Goal: Task Accomplishment & Management: Use online tool/utility

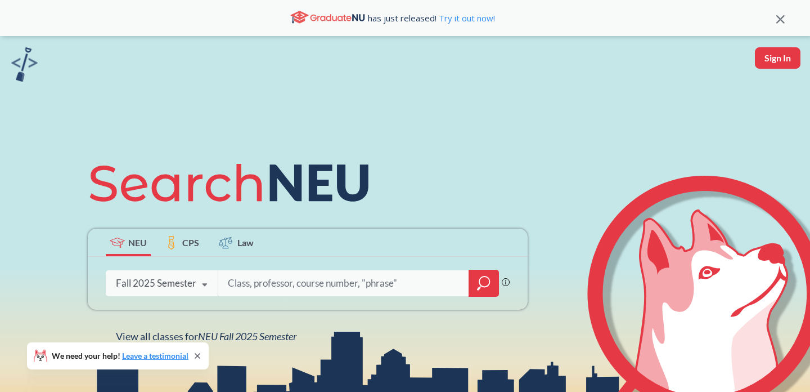
click at [776, 61] on button "Sign In" at bounding box center [778, 57] width 46 height 21
select select "US"
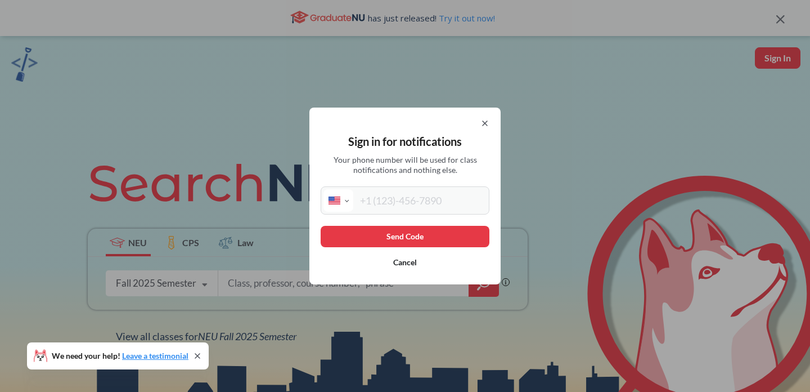
click at [411, 198] on input "tel" at bounding box center [419, 200] width 133 height 23
type input "[PHONE_NUMBER]"
click at [417, 236] on button "Send Code" at bounding box center [405, 236] width 169 height 21
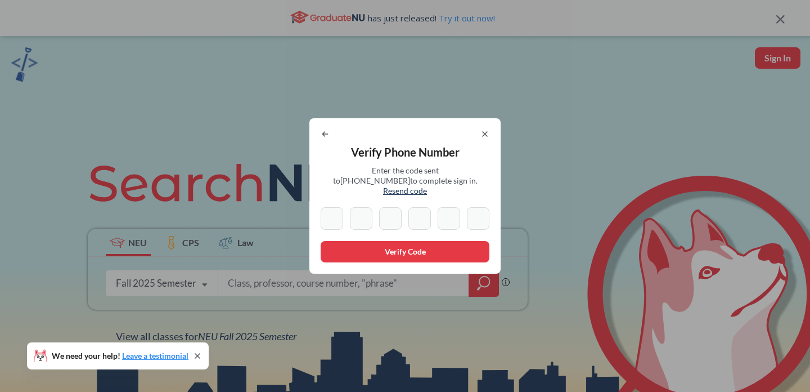
type input "1"
type input "8"
type input "7"
click at [419, 214] on input "2" at bounding box center [419, 218] width 23 height 23
click at [411, 207] on input "2" at bounding box center [419, 218] width 23 height 23
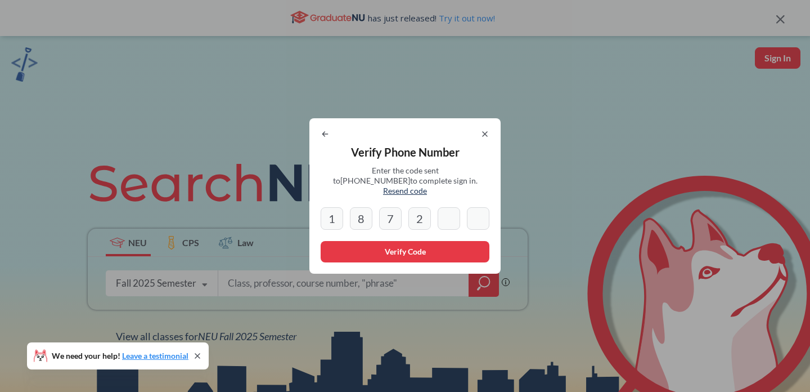
type input "2"
click at [329, 138] on icon at bounding box center [325, 133] width 9 height 9
select select "US"
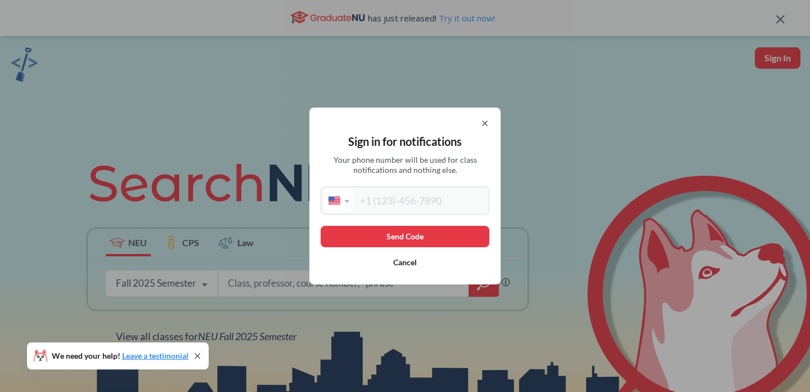
click at [403, 208] on input "tel" at bounding box center [419, 200] width 133 height 23
type input "[PHONE_NUMBER]"
click at [416, 232] on button "Send Code" at bounding box center [405, 236] width 169 height 21
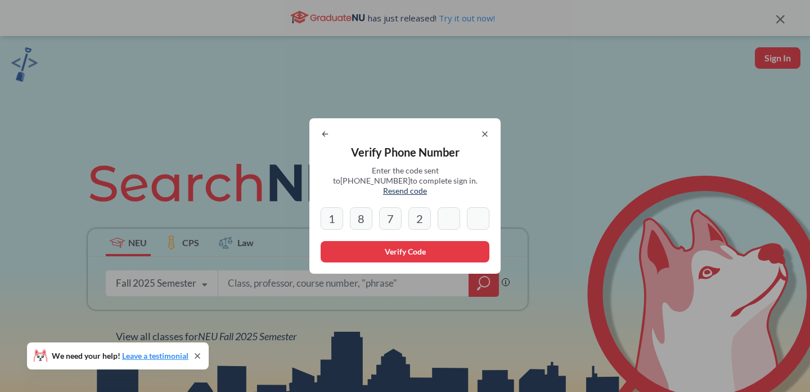
click at [424, 217] on input "2" at bounding box center [419, 218] width 23 height 23
click at [447, 253] on button "Verify Code" at bounding box center [405, 251] width 169 height 21
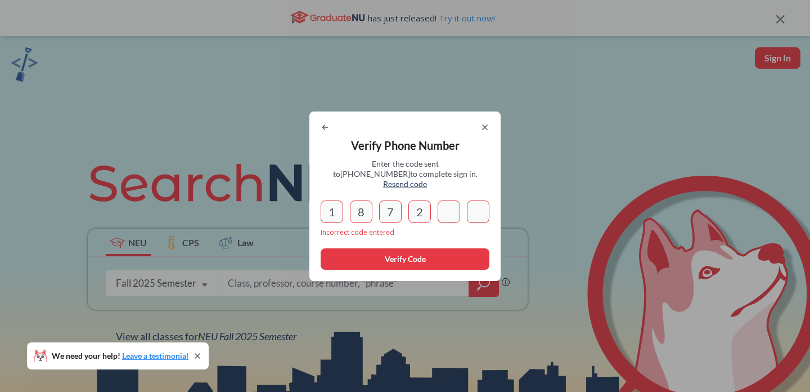
click at [414, 213] on input "2" at bounding box center [419, 211] width 23 height 23
type input "2"
click at [333, 201] on input "1" at bounding box center [332, 211] width 23 height 23
click at [365, 200] on input "8" at bounding box center [361, 211] width 23 height 23
drag, startPoint x: 367, startPoint y: 206, endPoint x: 443, endPoint y: 206, distance: 76.0
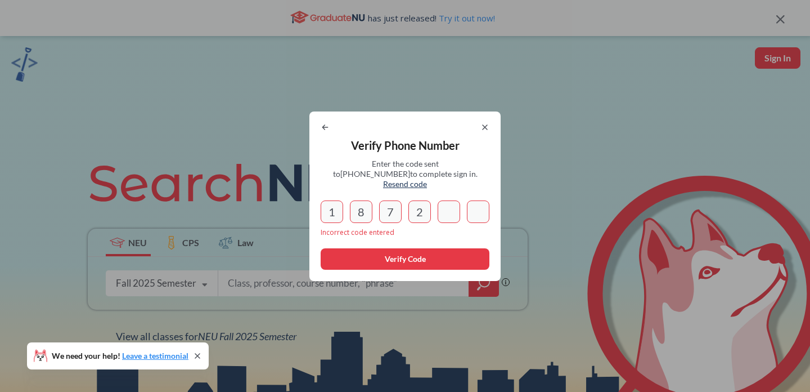
click at [443, 206] on div "1 8 7 2" at bounding box center [405, 211] width 169 height 23
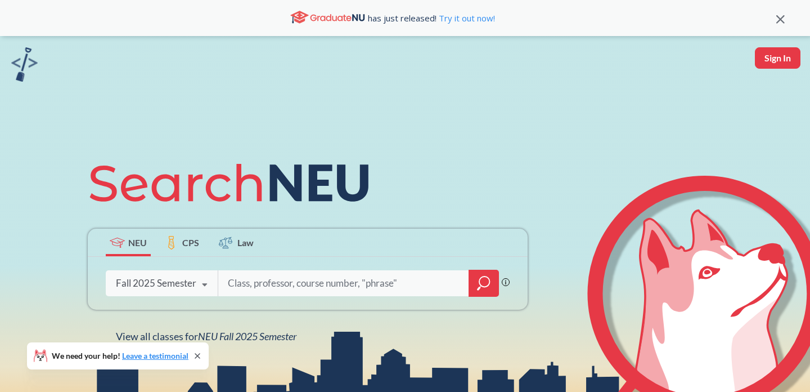
click at [759, 57] on button "Sign In" at bounding box center [778, 57] width 46 height 21
select select "US"
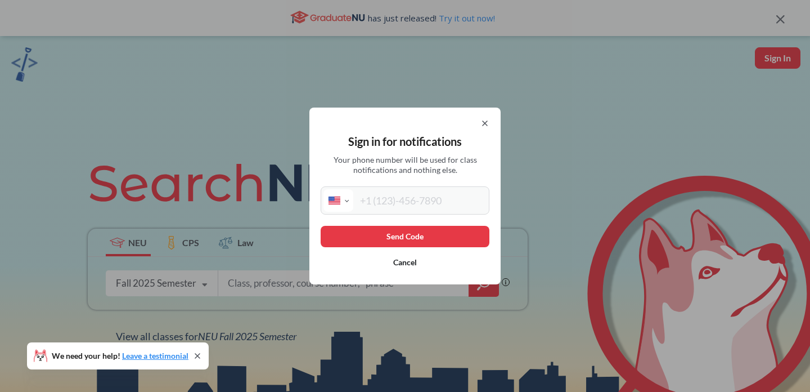
drag, startPoint x: 422, startPoint y: 201, endPoint x: 422, endPoint y: 208, distance: 6.2
click at [422, 201] on input "tel" at bounding box center [419, 200] width 133 height 23
type input "[PHONE_NUMBER]"
click at [438, 237] on button "Send Code" at bounding box center [405, 236] width 169 height 21
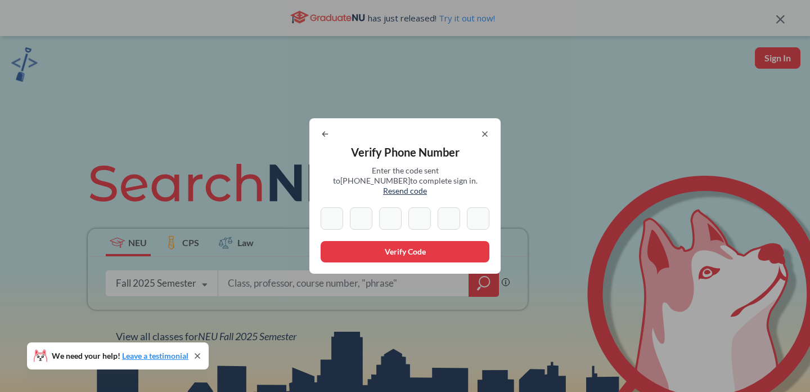
type input "1"
type input "8"
type input "7"
type input "1"
type input "4"
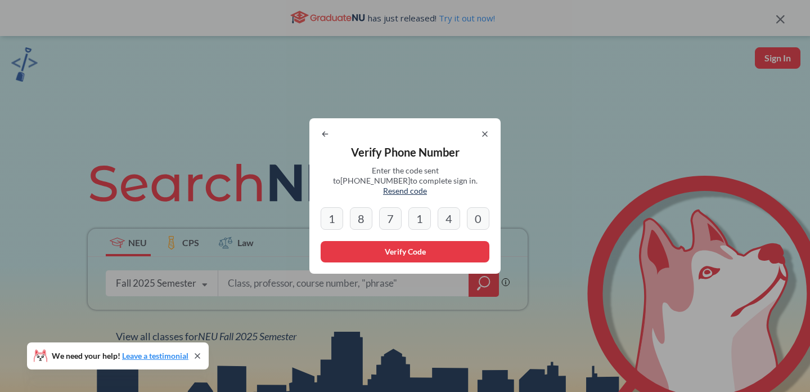
type input "0"
click at [408, 244] on button "Verify Code" at bounding box center [405, 251] width 169 height 21
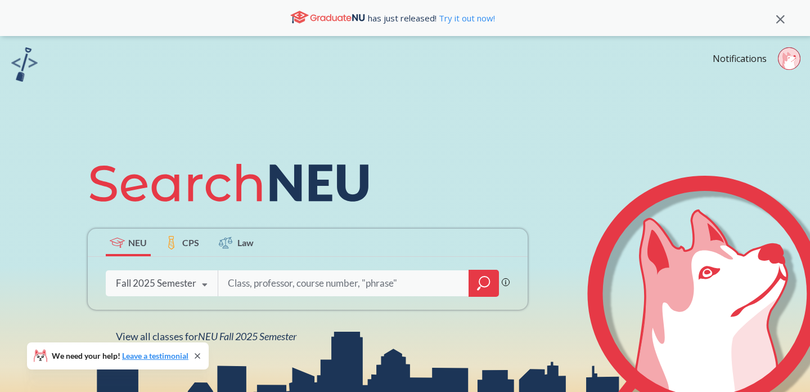
click at [374, 288] on input "search" at bounding box center [344, 283] width 234 height 24
type input "engw3304"
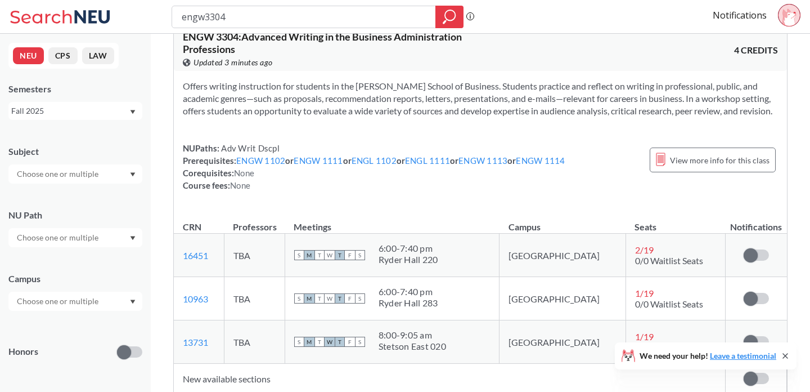
scroll to position [140, 0]
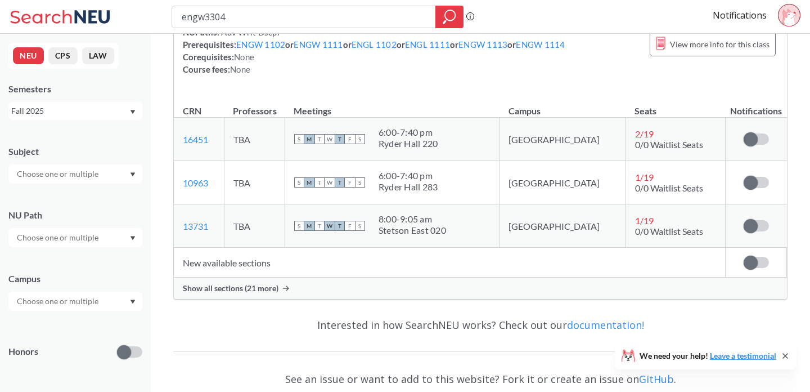
click at [268, 293] on span "Show all sections (21 more)" at bounding box center [231, 288] width 96 height 10
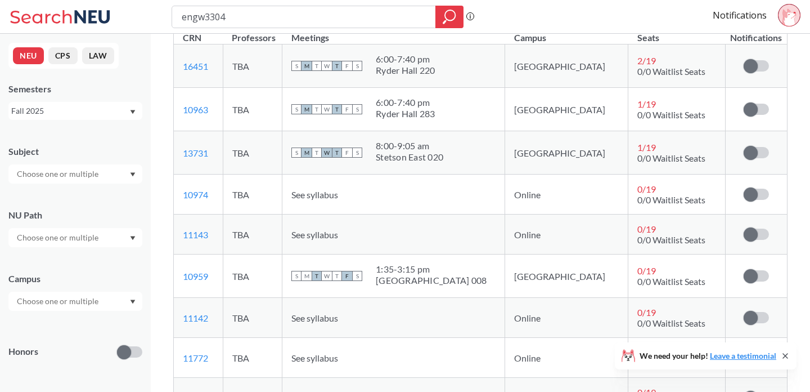
scroll to position [221, 0]
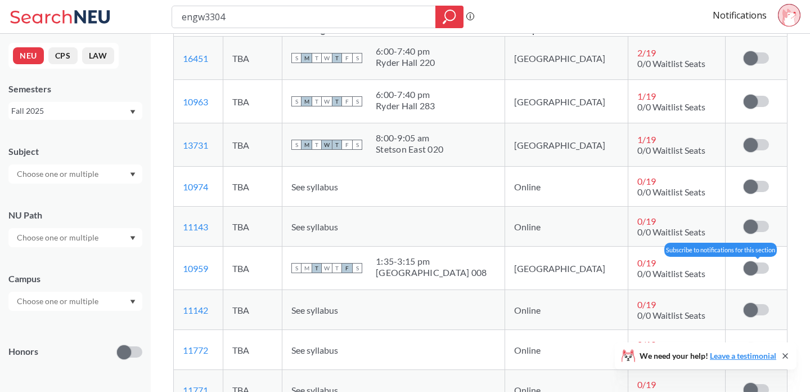
click at [757, 275] on span at bounding box center [751, 268] width 14 height 14
click at [744, 262] on input "checkbox" at bounding box center [744, 262] width 0 height 0
